Goal: Check status: Check status

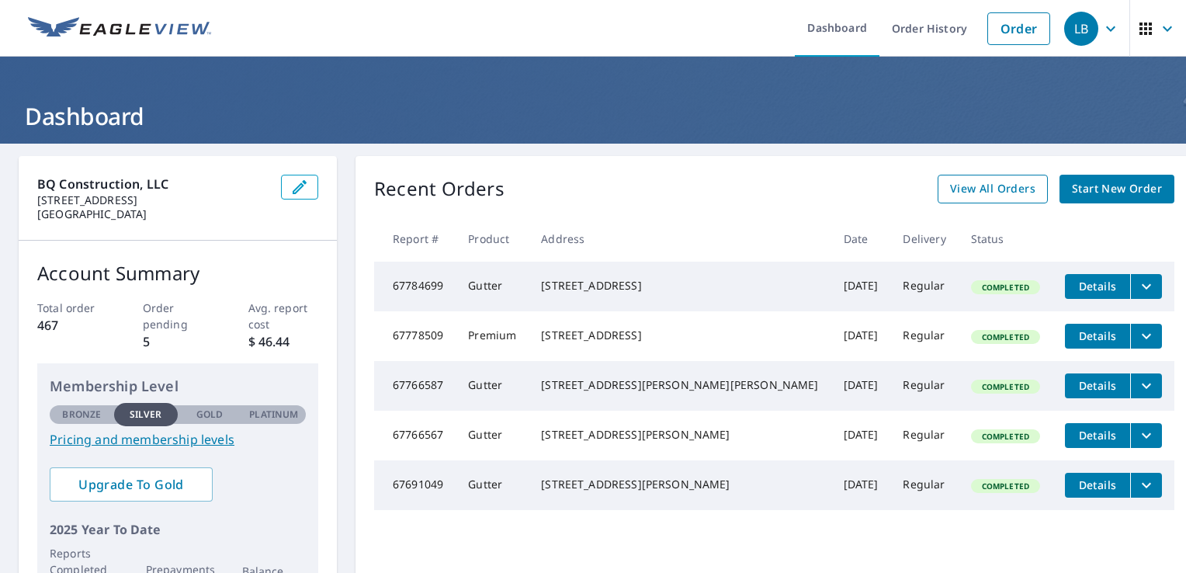
click at [954, 194] on span "View All Orders" at bounding box center [992, 188] width 85 height 19
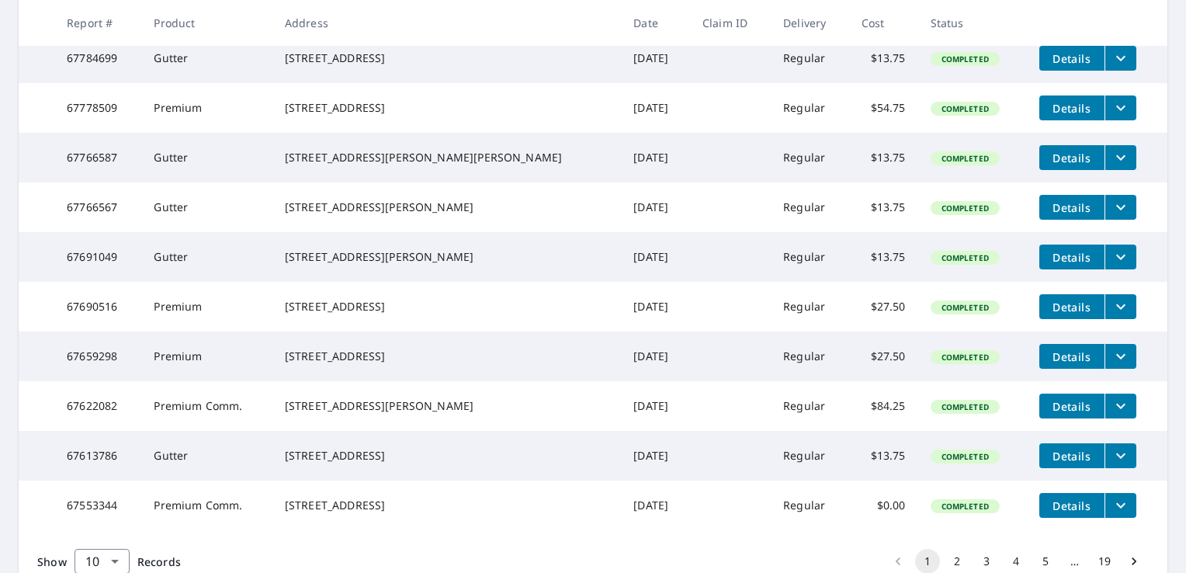
scroll to position [444, 0]
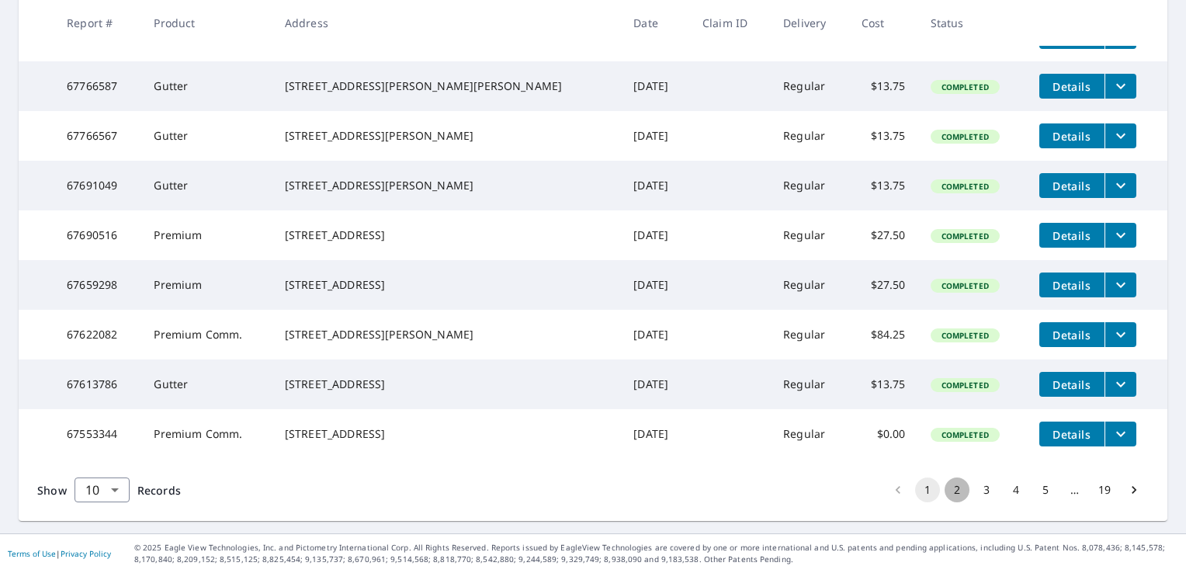
click at [944, 494] on button "2" at bounding box center [956, 489] width 25 height 25
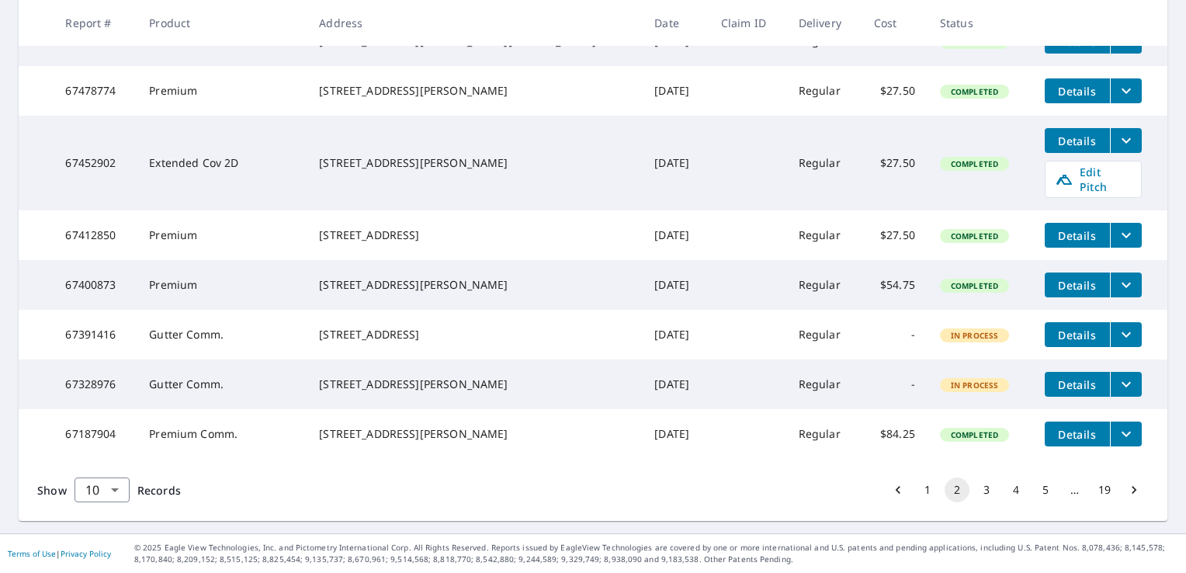
scroll to position [471, 0]
click at [974, 492] on button "3" at bounding box center [986, 489] width 25 height 25
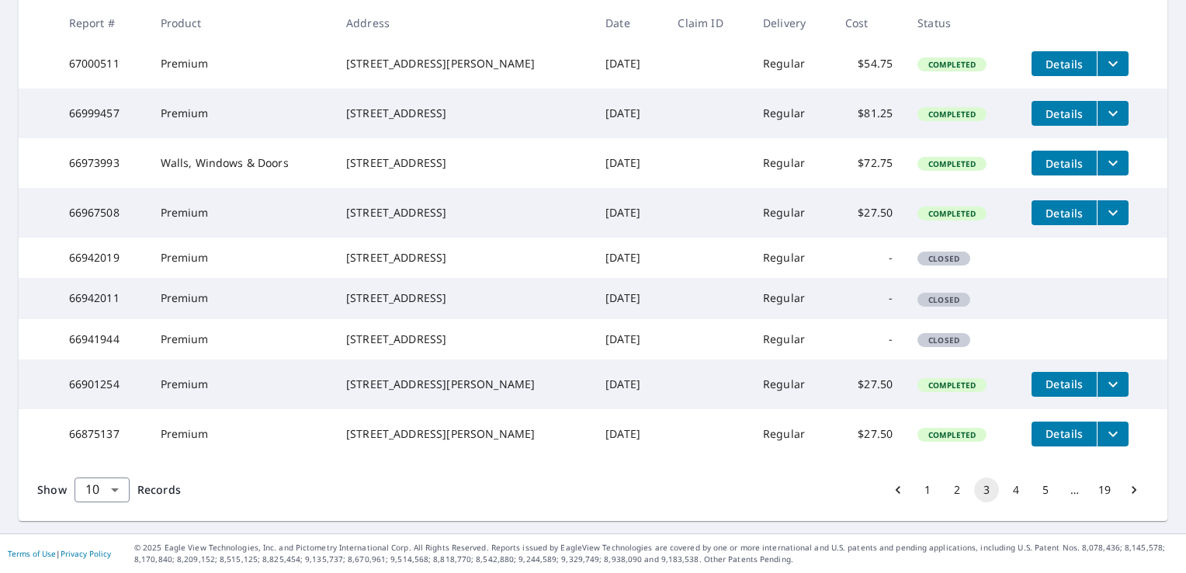
scroll to position [444, 0]
click at [1003, 494] on button "4" at bounding box center [1015, 489] width 25 height 25
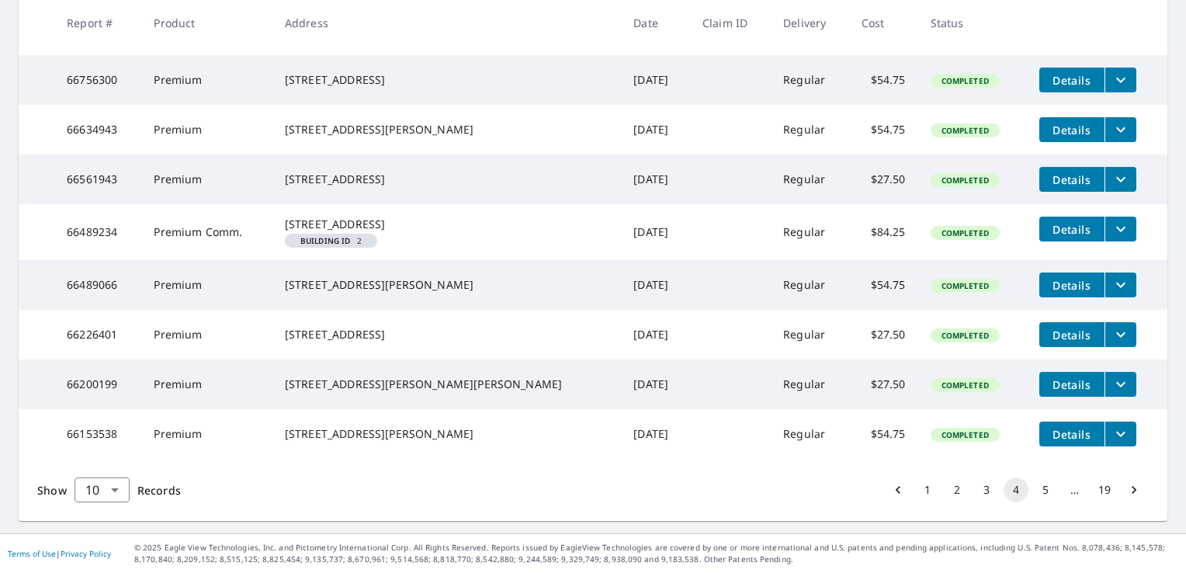
scroll to position [459, 0]
click at [1033, 492] on button "5" at bounding box center [1045, 489] width 25 height 25
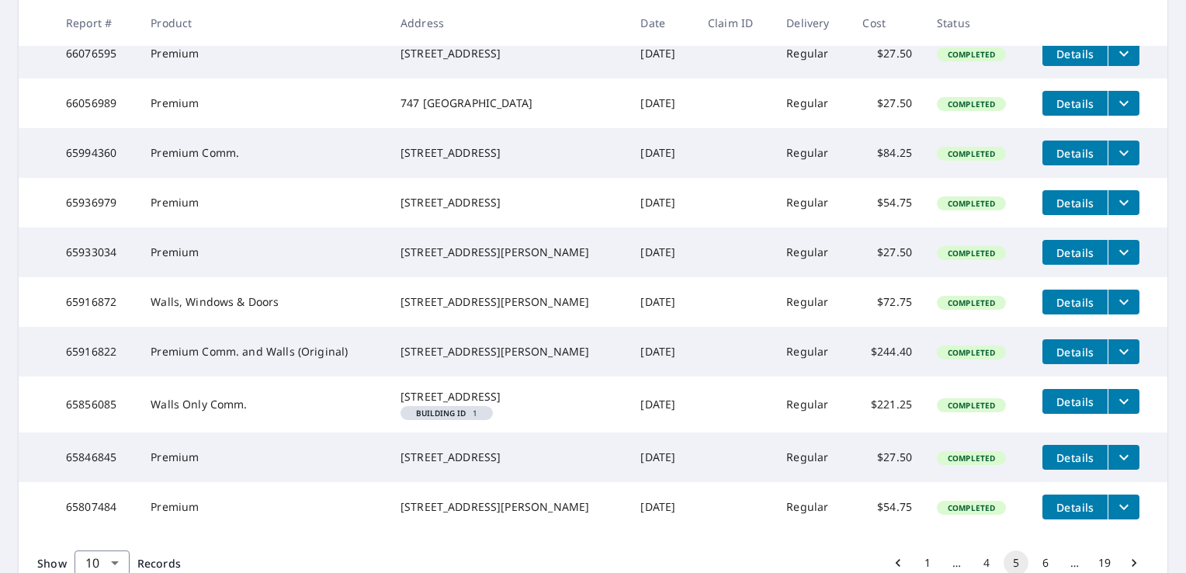
scroll to position [459, 0]
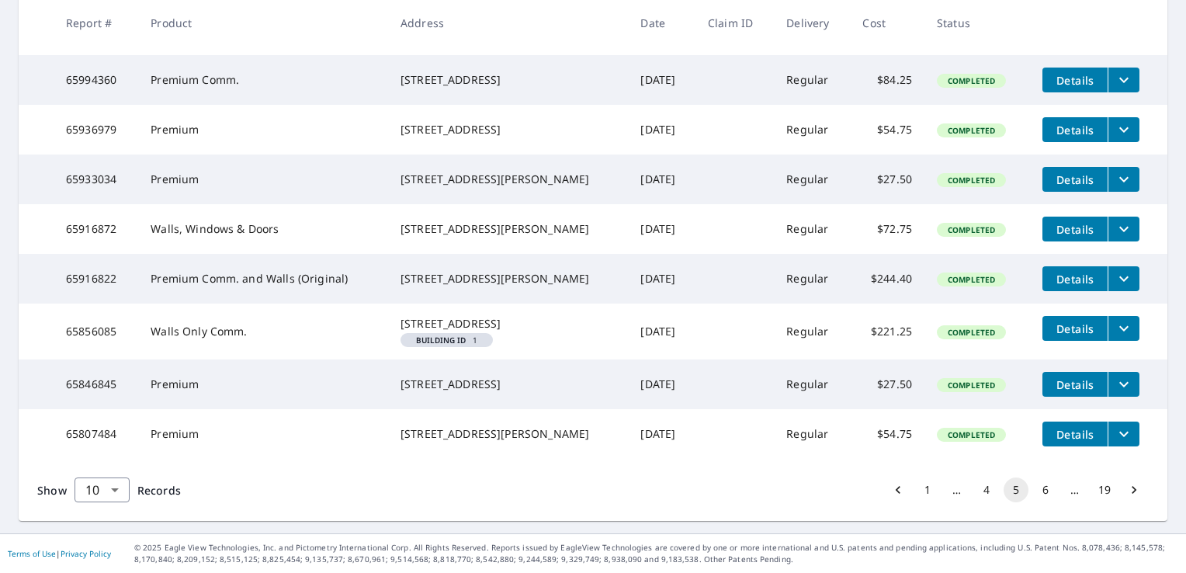
click at [890, 491] on icon "Go to previous page" at bounding box center [898, 490] width 16 height 16
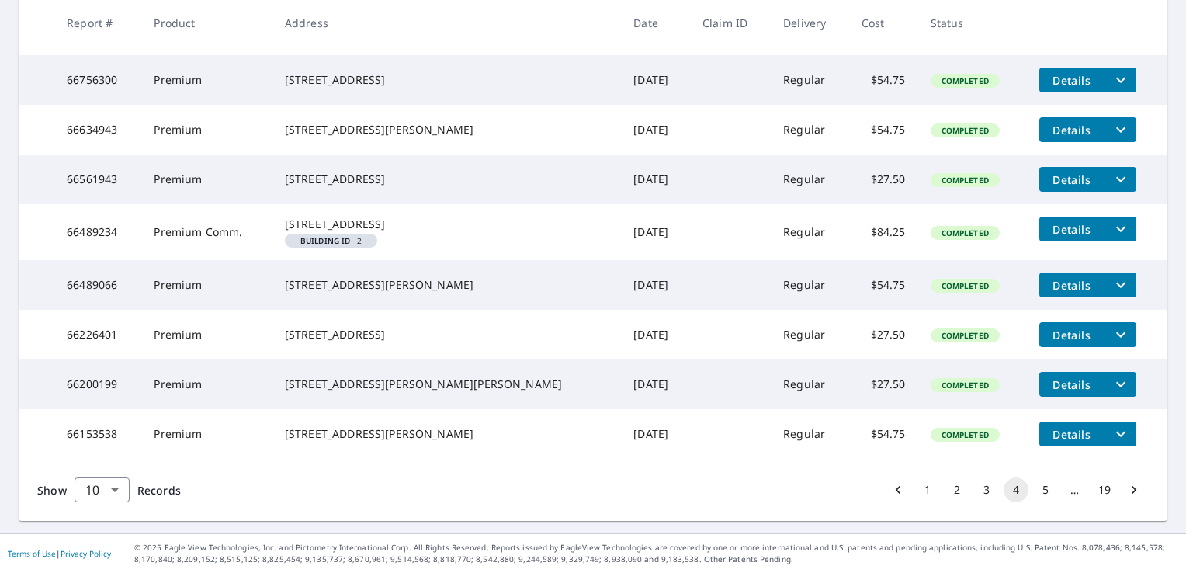
scroll to position [459, 0]
click at [915, 500] on button "1" at bounding box center [927, 489] width 25 height 25
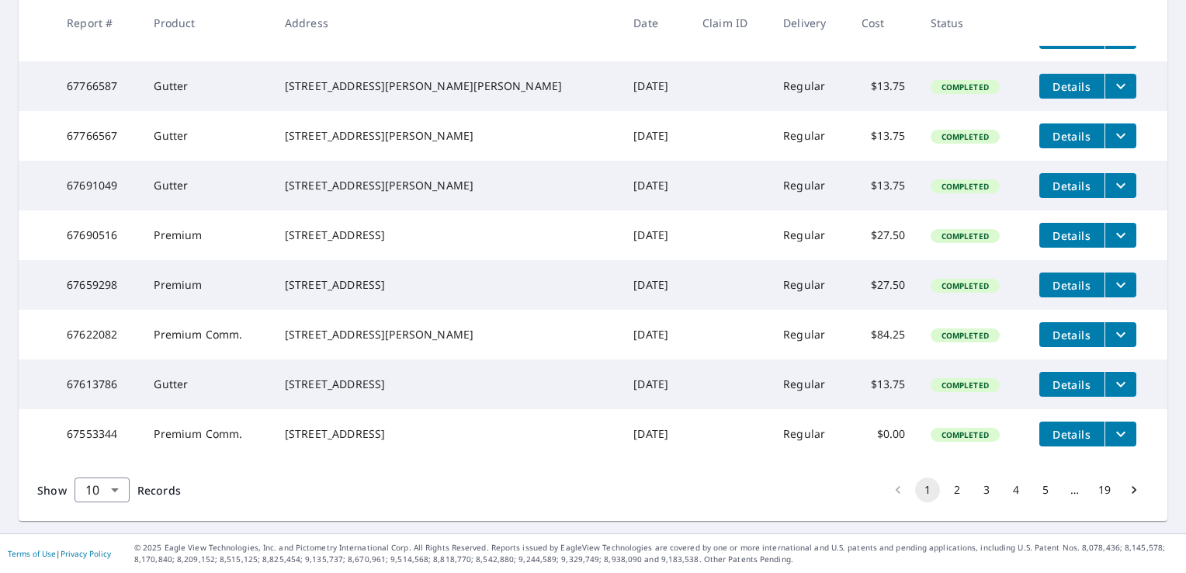
scroll to position [444, 0]
click at [951, 487] on button "2" at bounding box center [956, 489] width 25 height 25
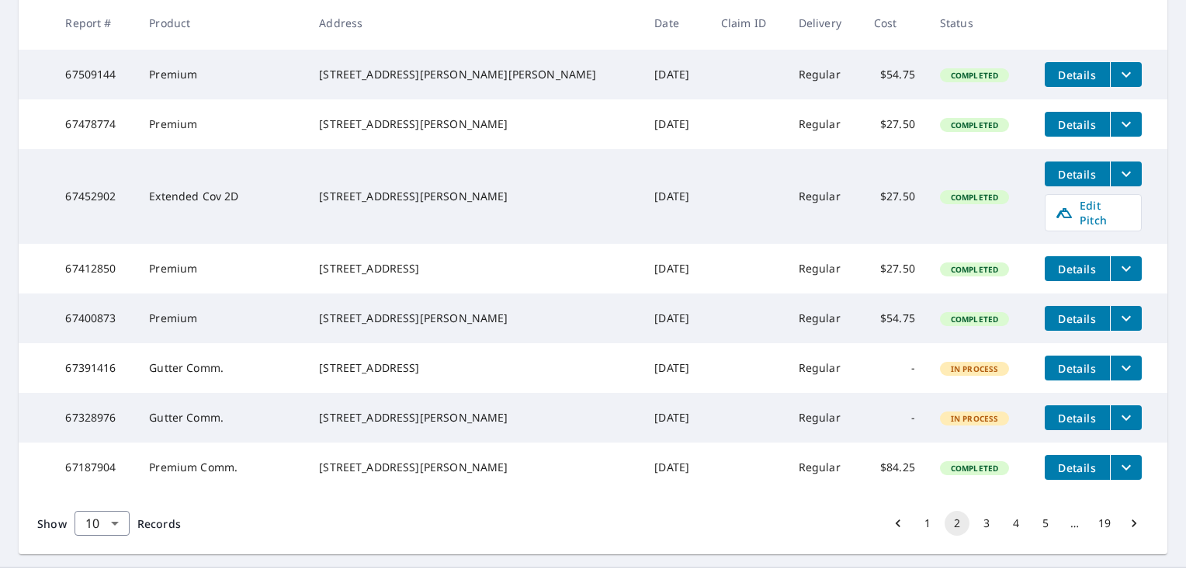
scroll to position [471, 0]
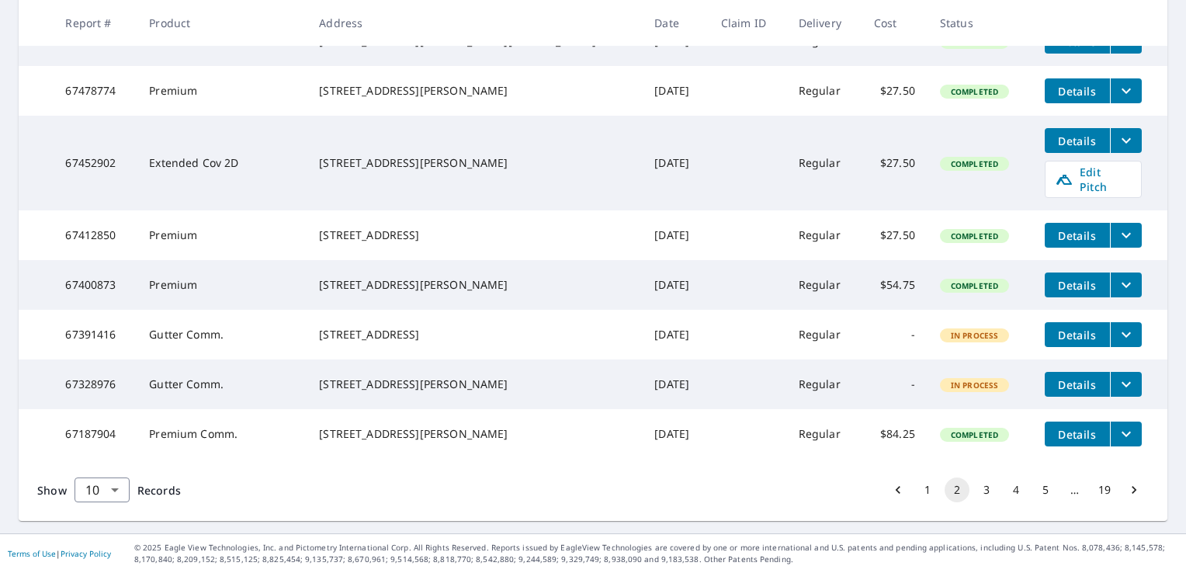
click at [974, 498] on button "3" at bounding box center [986, 489] width 25 height 25
